Goal: Find specific page/section: Find specific page/section

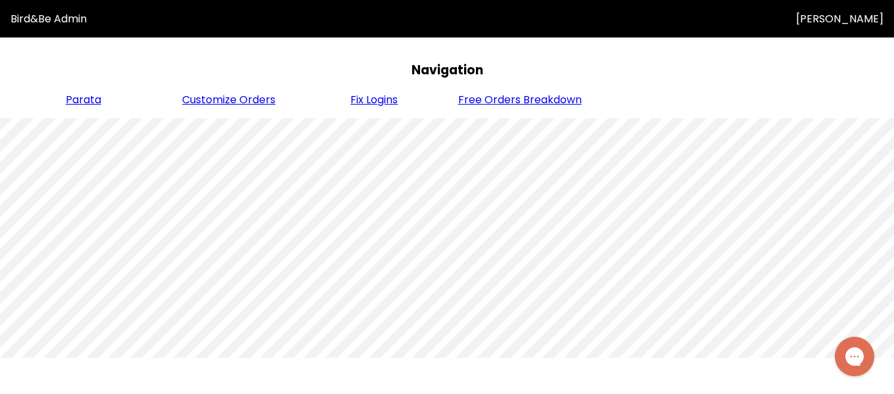
click at [383, 105] on span "Fix Logins" at bounding box center [374, 99] width 47 height 15
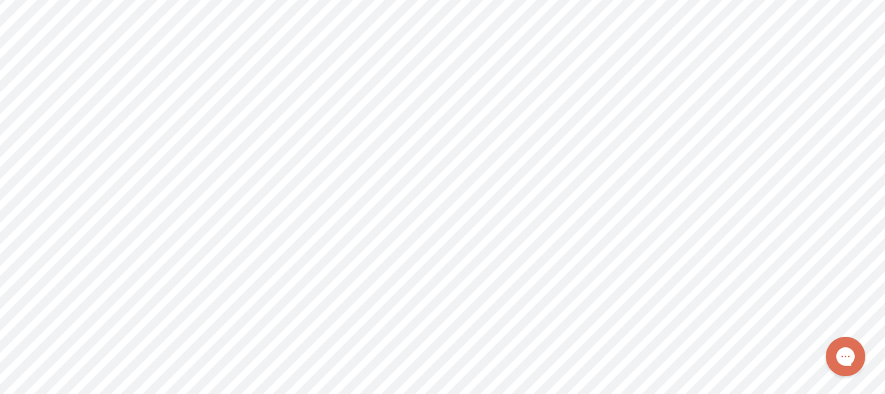
scroll to position [312, 0]
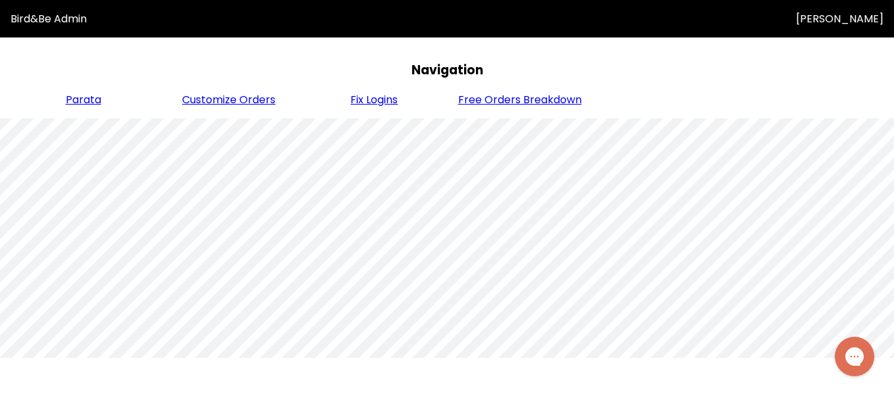
click at [364, 105] on span "Fix Logins" at bounding box center [374, 99] width 47 height 15
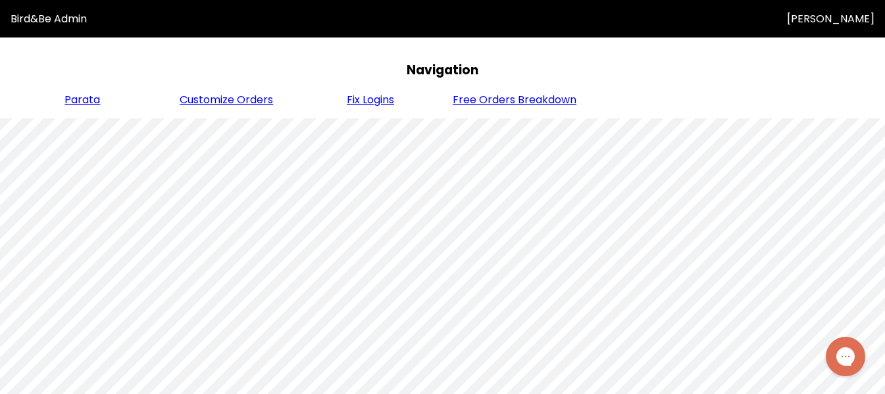
click at [83, 105] on span "Parata" at bounding box center [82, 99] width 36 height 15
click at [360, 97] on span "Fix Logins" at bounding box center [370, 99] width 47 height 15
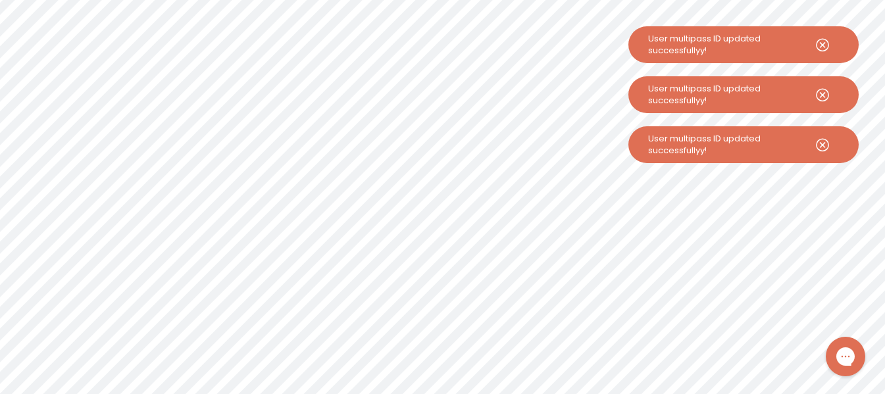
scroll to position [312, 0]
click at [827, 140] on use at bounding box center [822, 145] width 12 height 12
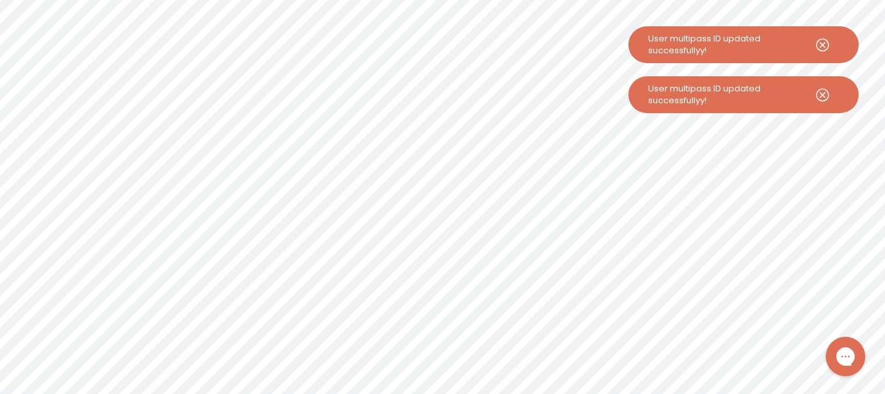
click at [823, 96] on icon at bounding box center [822, 95] width 33 height 18
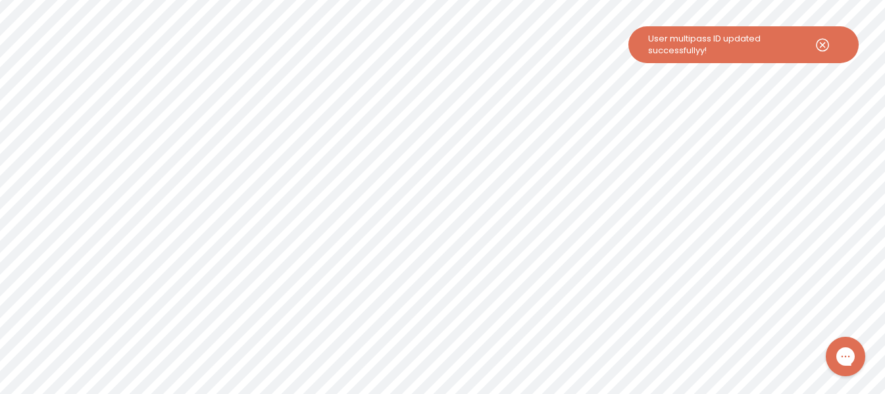
click at [820, 44] on icon at bounding box center [822, 45] width 33 height 18
